Goal: Transaction & Acquisition: Purchase product/service

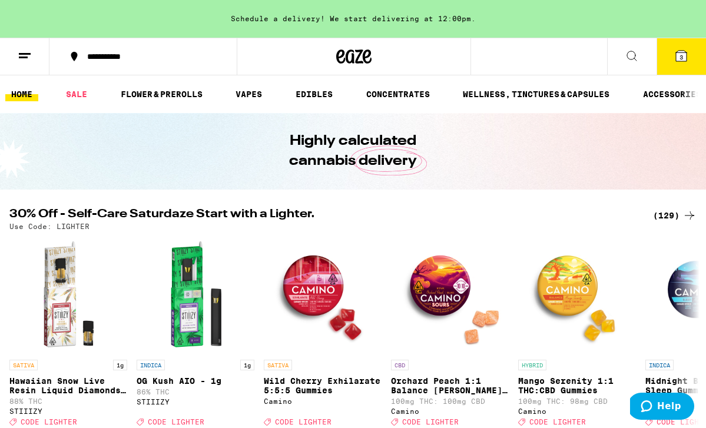
click at [664, 212] on div "(129)" at bounding box center [675, 215] width 44 height 14
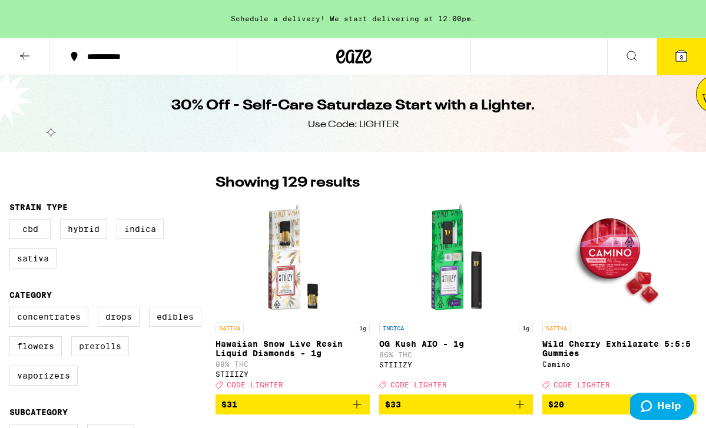
click at [94, 352] on label "Prerolls" at bounding box center [100, 346] width 58 height 20
click at [12, 309] on input "Prerolls" at bounding box center [12, 308] width 1 height 1
checkbox input "true"
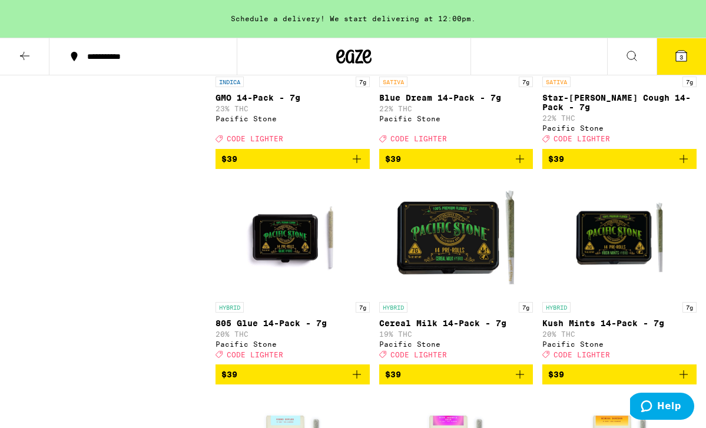
scroll to position [2269, 0]
